Goal: Find contact information: Find contact information

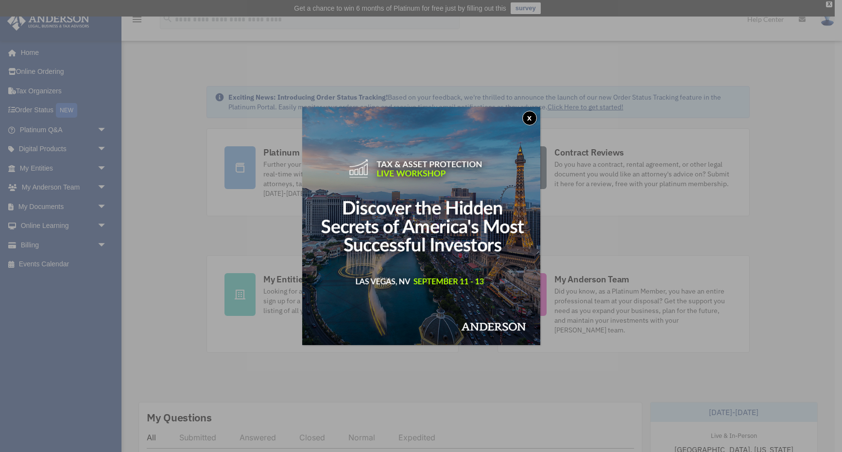
click at [529, 117] on button "x" at bounding box center [529, 118] width 15 height 15
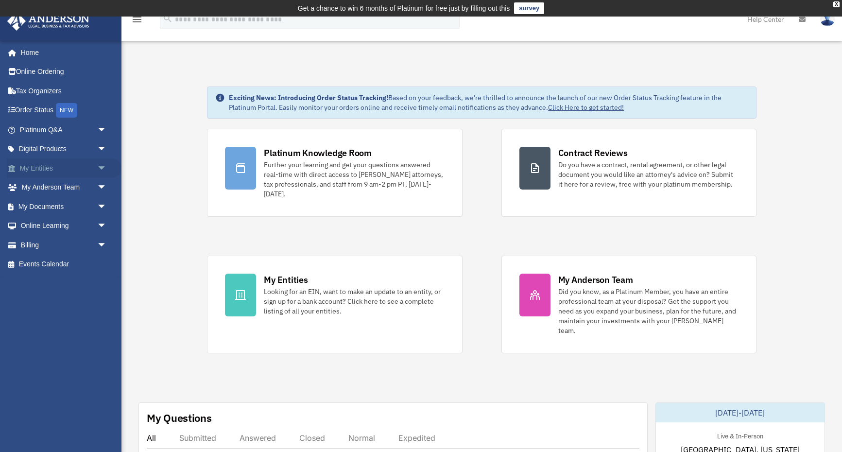
click at [100, 165] on span "arrow_drop_down" at bounding box center [106, 168] width 19 height 20
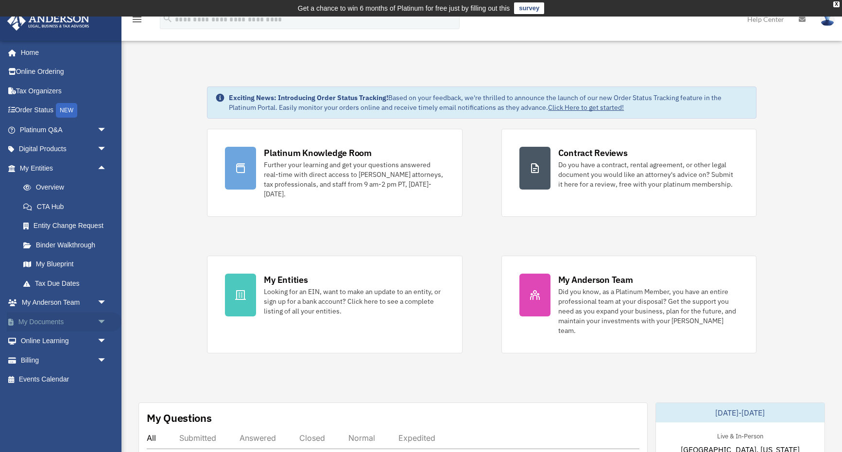
click at [98, 314] on span "arrow_drop_down" at bounding box center [106, 322] width 19 height 20
click at [41, 339] on link "Box" at bounding box center [68, 340] width 108 height 19
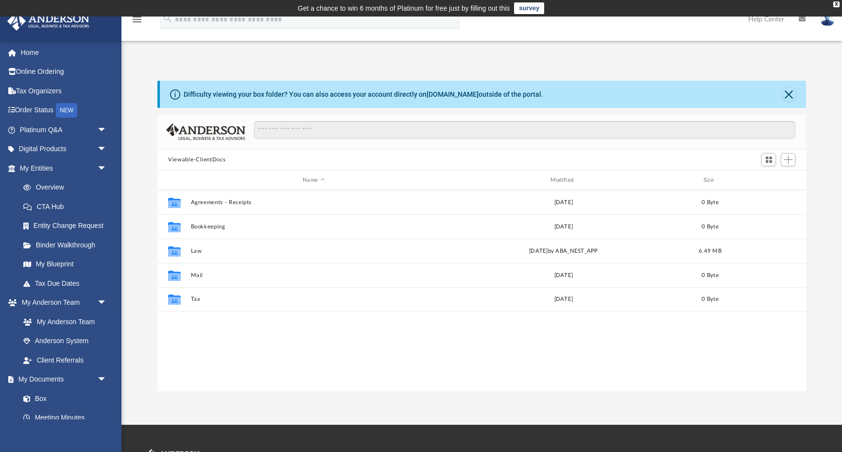
scroll to position [0, 0]
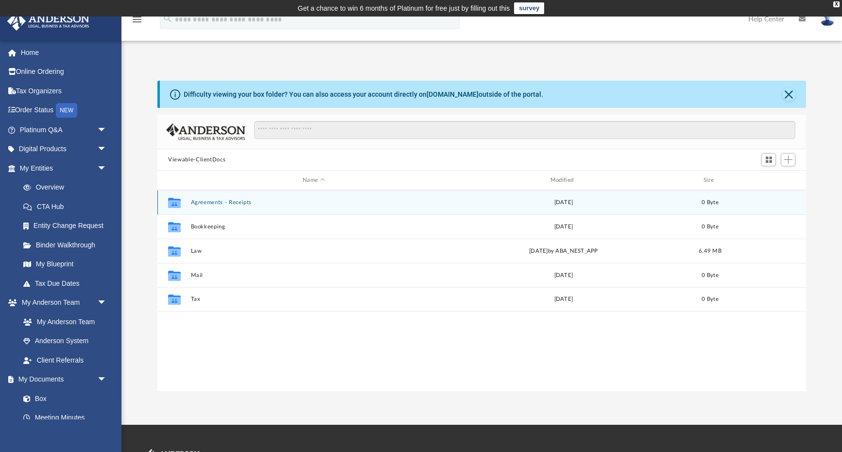
click at [206, 201] on button "Agreements - Receipts" at bounding box center [314, 202] width 246 height 6
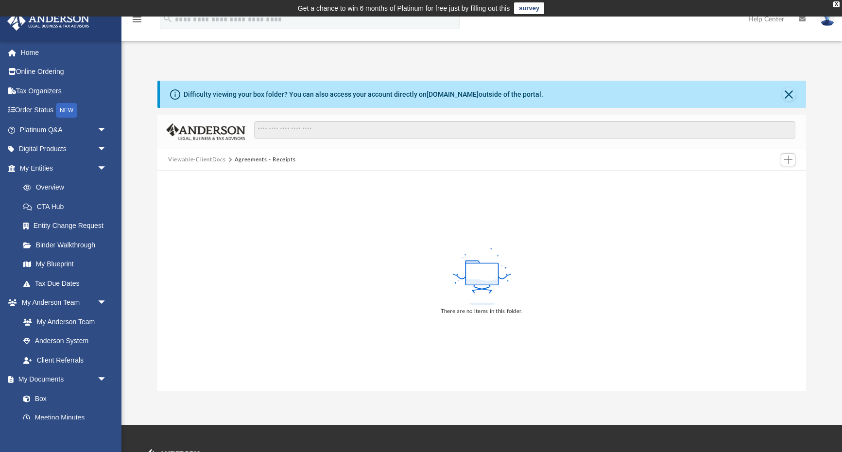
click at [213, 162] on button "Viewable-ClientDocs" at bounding box center [196, 159] width 57 height 9
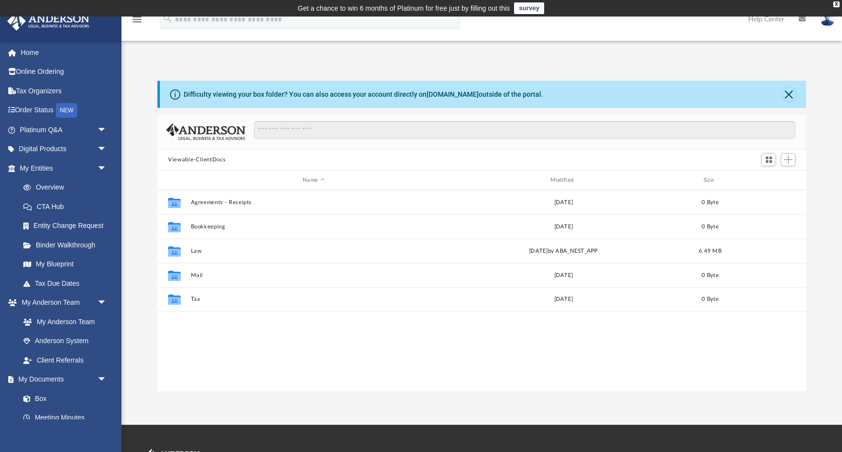
scroll to position [221, 648]
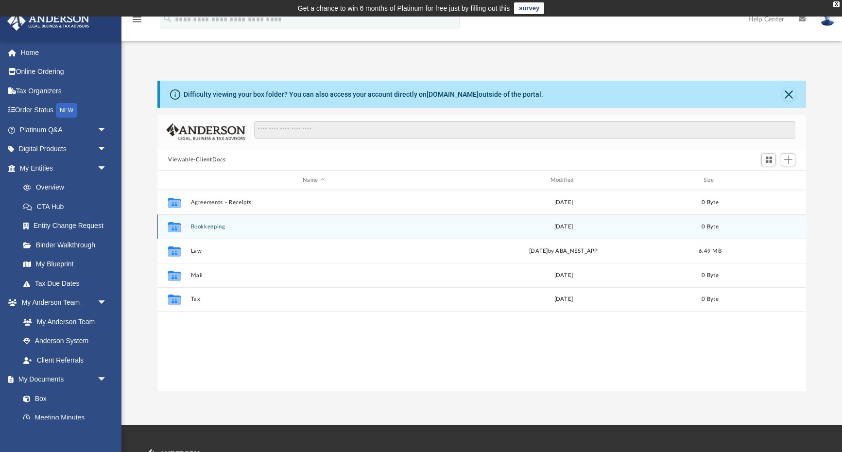
click at [208, 225] on button "Bookkeeping" at bounding box center [314, 226] width 246 height 6
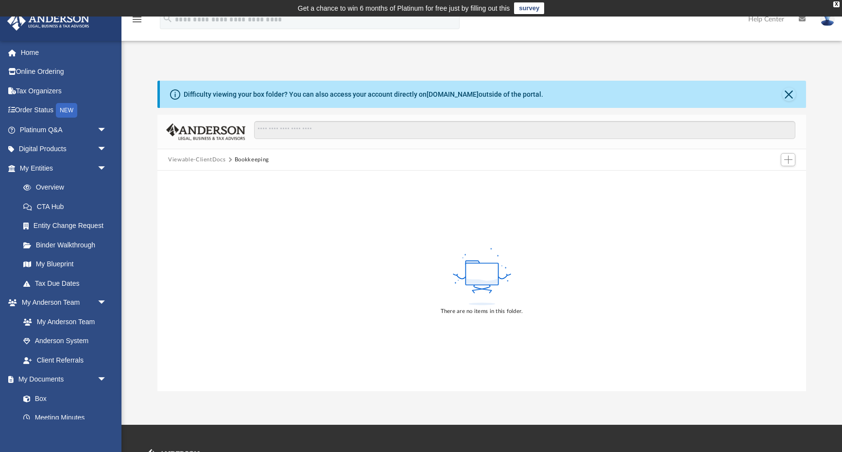
click at [187, 160] on button "Viewable-ClientDocs" at bounding box center [196, 159] width 57 height 9
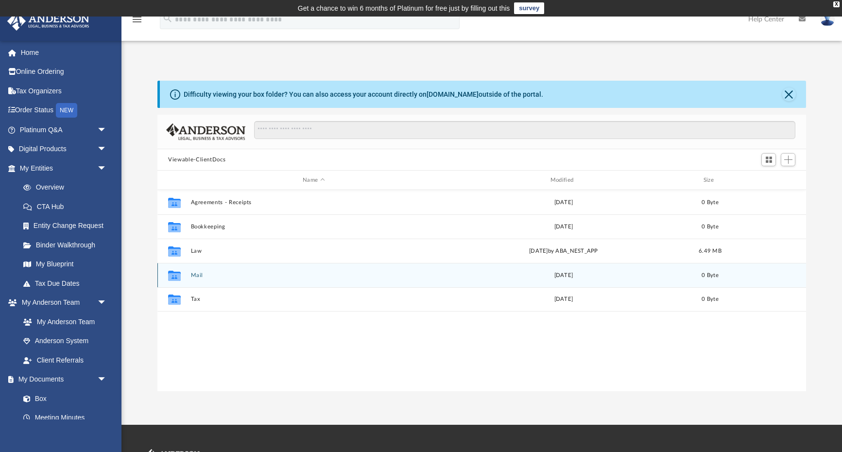
click at [202, 275] on button "Mail" at bounding box center [314, 275] width 246 height 6
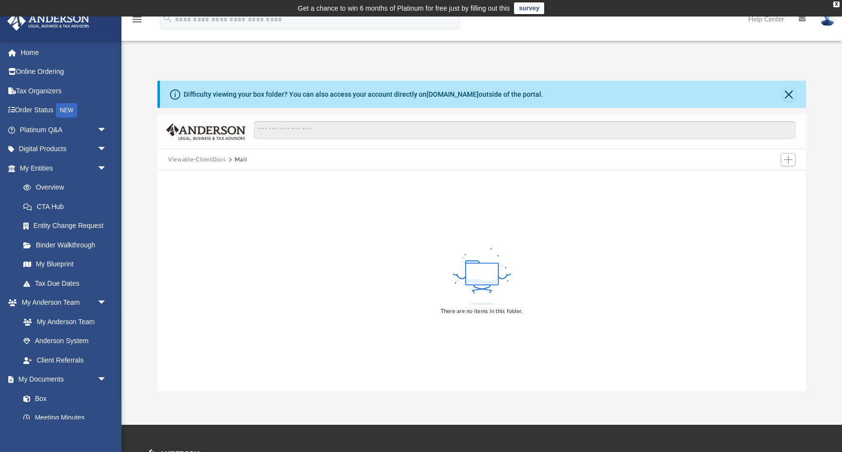
click at [185, 158] on button "Viewable-ClientDocs" at bounding box center [196, 159] width 57 height 9
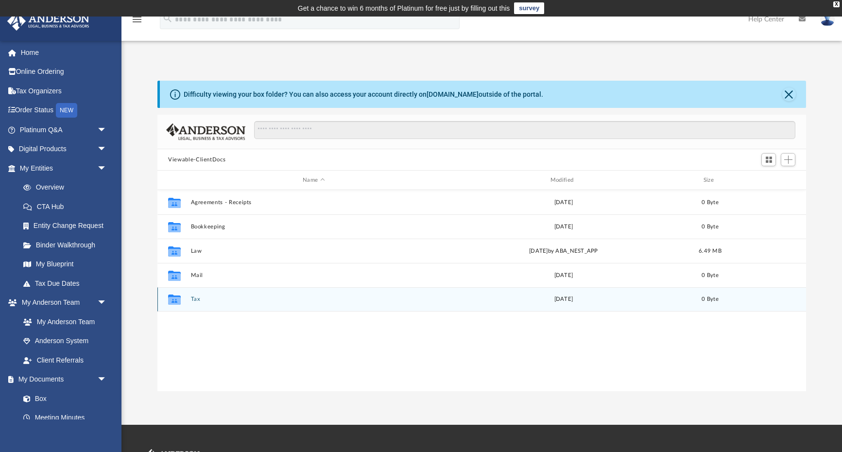
click at [195, 297] on button "Tax" at bounding box center [314, 299] width 246 height 6
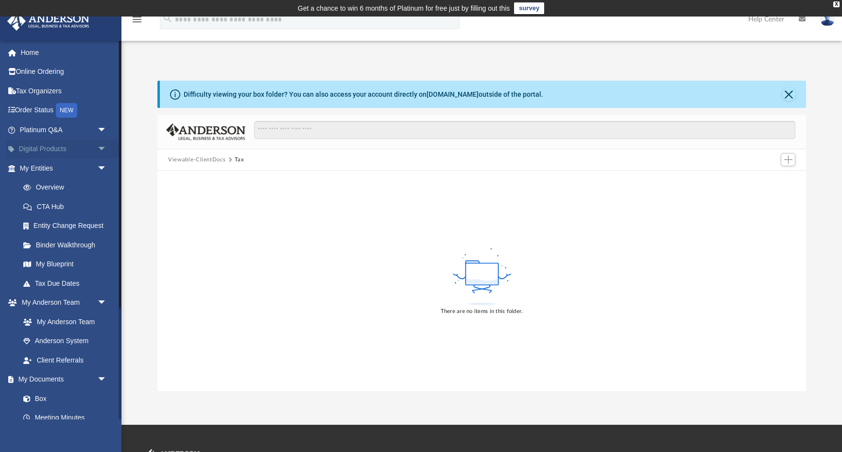
click at [55, 154] on link "Digital Products arrow_drop_down" at bounding box center [64, 148] width 115 height 19
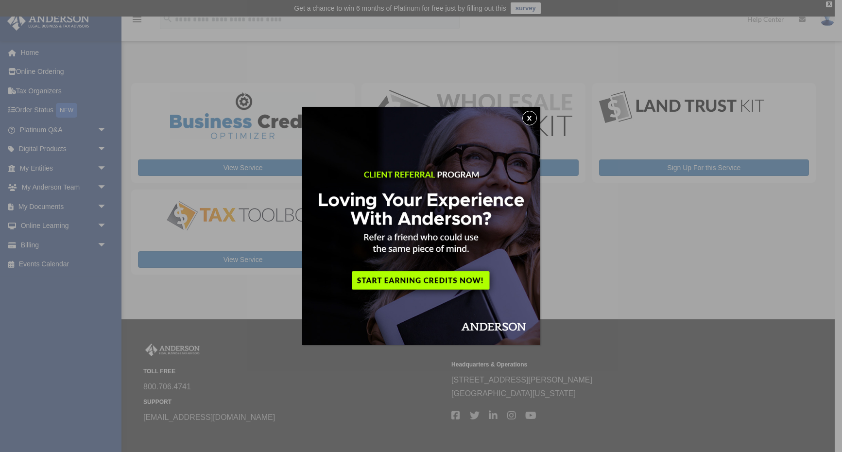
click at [528, 118] on button "x" at bounding box center [529, 118] width 15 height 15
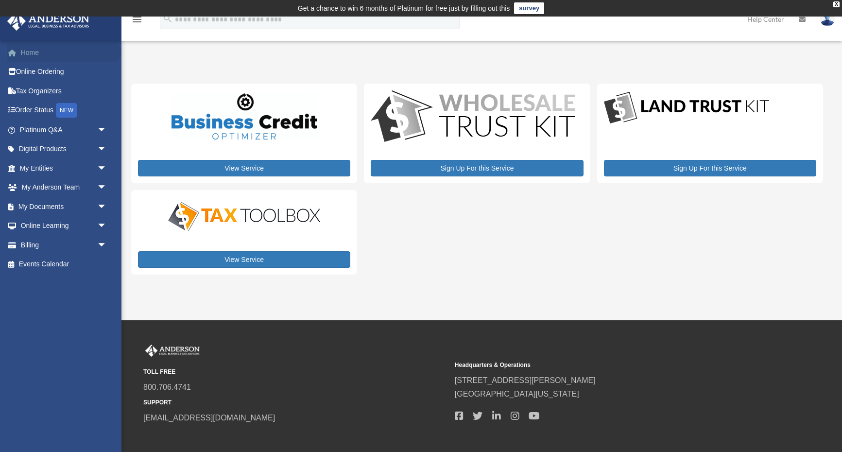
click at [29, 51] on link "Home" at bounding box center [64, 52] width 115 height 19
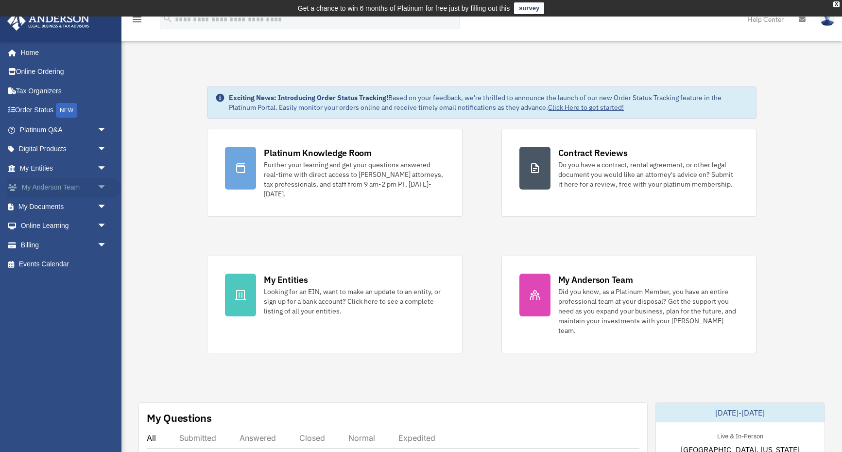
click at [101, 183] on span "arrow_drop_down" at bounding box center [106, 188] width 19 height 20
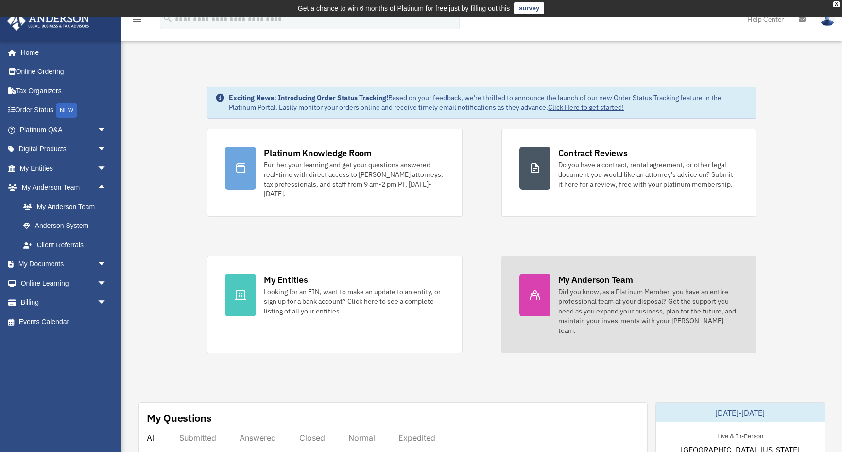
click at [535, 295] on icon at bounding box center [535, 295] width 12 height 12
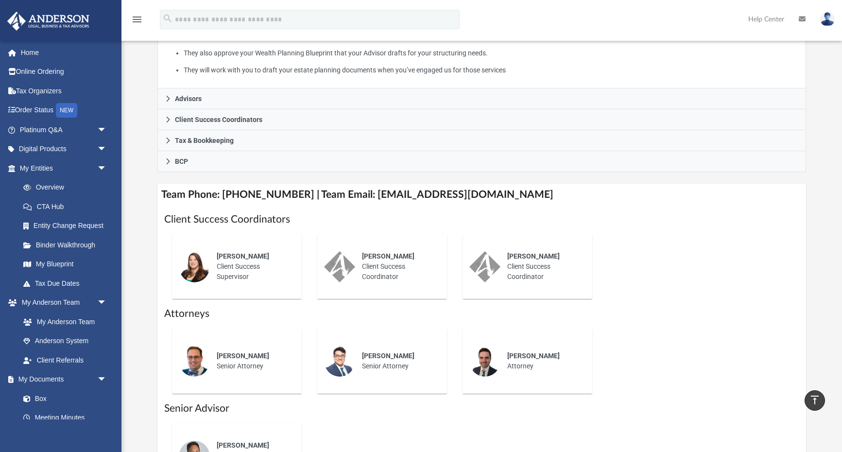
scroll to position [244, 0]
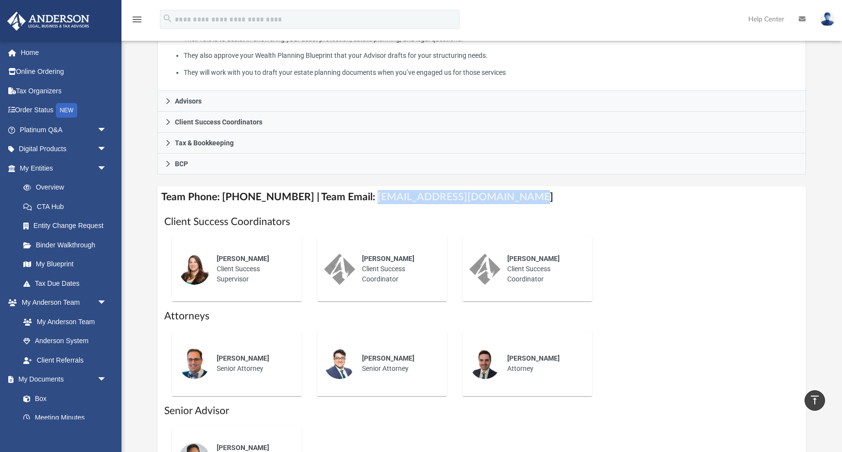
drag, startPoint x: 503, startPoint y: 196, endPoint x: 359, endPoint y: 193, distance: 143.8
click at [359, 193] on h4 "Team Phone: [PHONE_NUMBER] | Team Email: [EMAIL_ADDRESS][DOMAIN_NAME]" at bounding box center [481, 197] width 648 height 22
copy h4 "[EMAIL_ADDRESS][DOMAIN_NAME]"
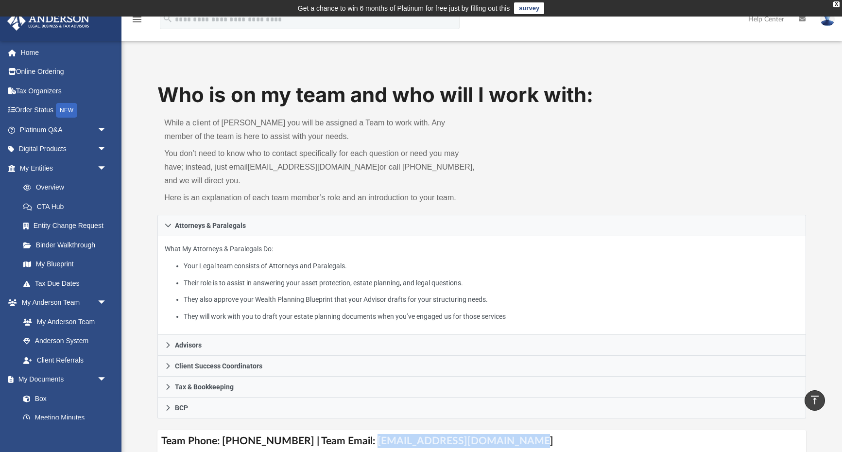
scroll to position [0, 0]
